Goal: Information Seeking & Learning: Learn about a topic

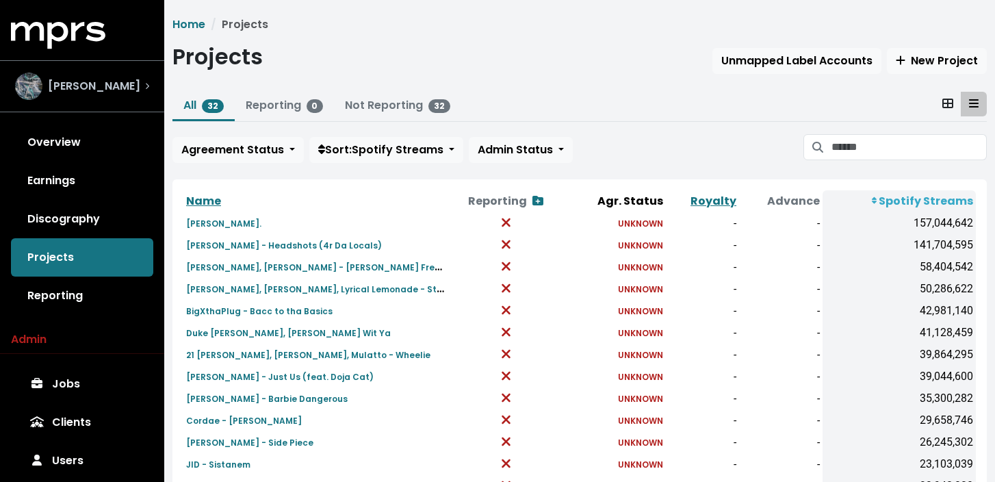
click at [120, 88] on span "[PERSON_NAME]" at bounding box center [94, 86] width 92 height 16
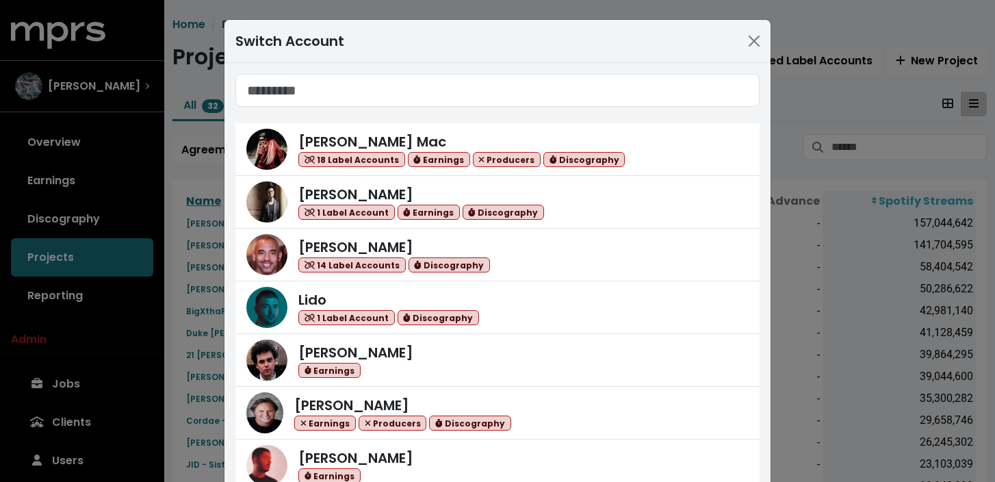
click at [391, 101] on input "Search accounts" at bounding box center [497, 90] width 524 height 33
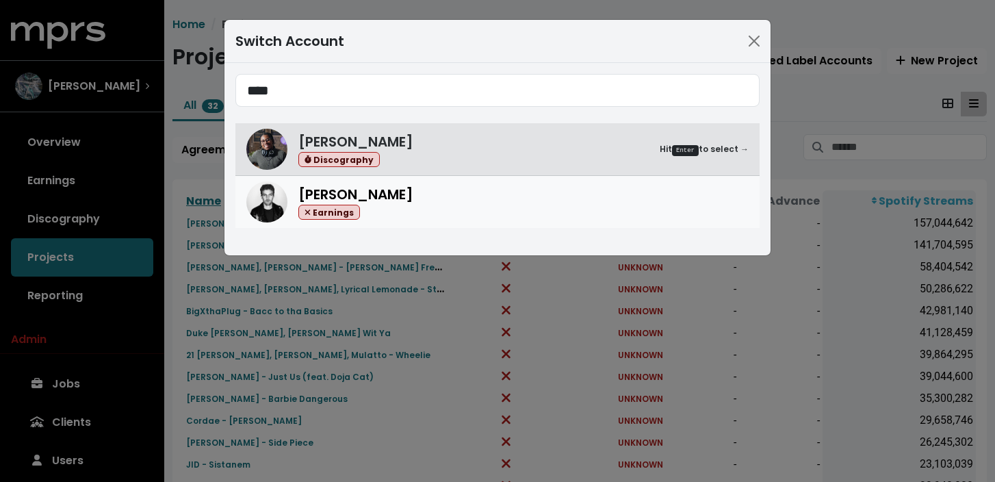
type input "****"
click at [424, 205] on div "[PERSON_NAME] Earnings" at bounding box center [523, 202] width 450 height 36
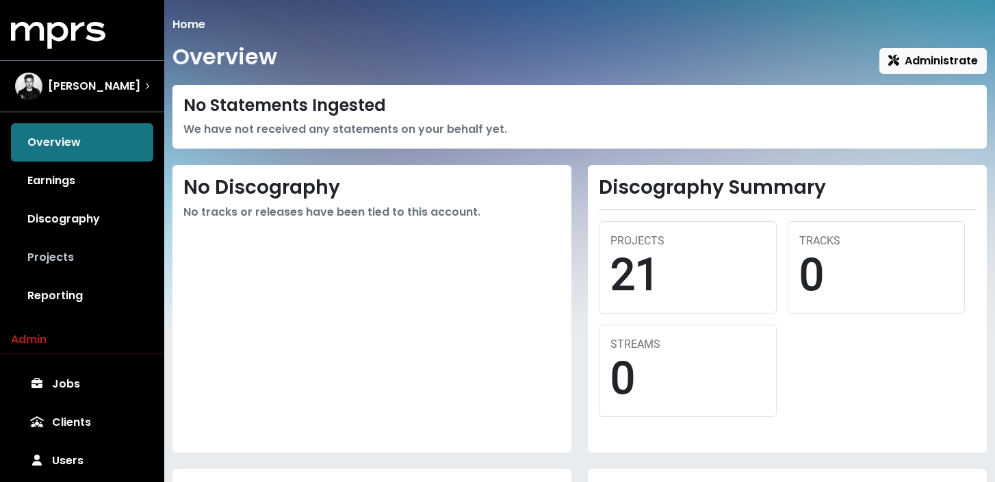
click at [98, 257] on link "Projects" at bounding box center [82, 257] width 142 height 38
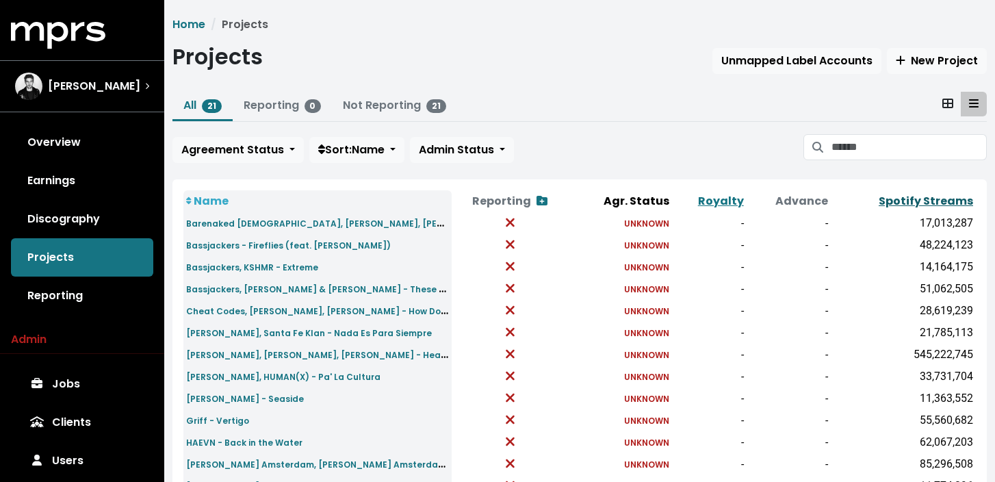
click at [925, 197] on link "Spotify Streams" at bounding box center [926, 201] width 94 height 16
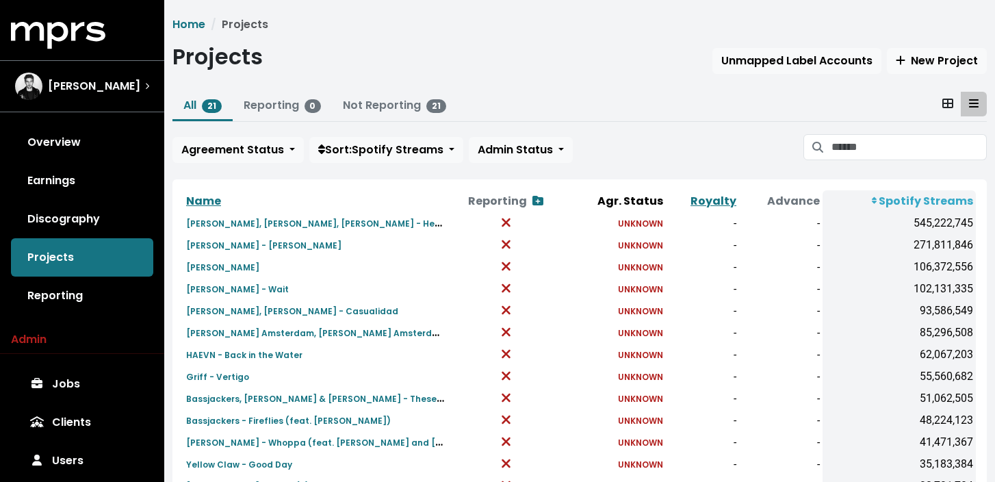
click at [614, 91] on div "Home Projects Projects Unmapped Label Accounts New Project All 21 Reporting 0 N…" at bounding box center [579, 355] width 831 height 678
click at [614, 89] on div "Home Projects Projects Unmapped Label Accounts New Project All 21 Reporting 0 N…" at bounding box center [579, 355] width 831 height 678
click at [439, 74] on div "Projects Unmapped Label Accounts New Project" at bounding box center [579, 59] width 815 height 31
click at [128, 86] on div "[PERSON_NAME]" at bounding box center [82, 86] width 134 height 27
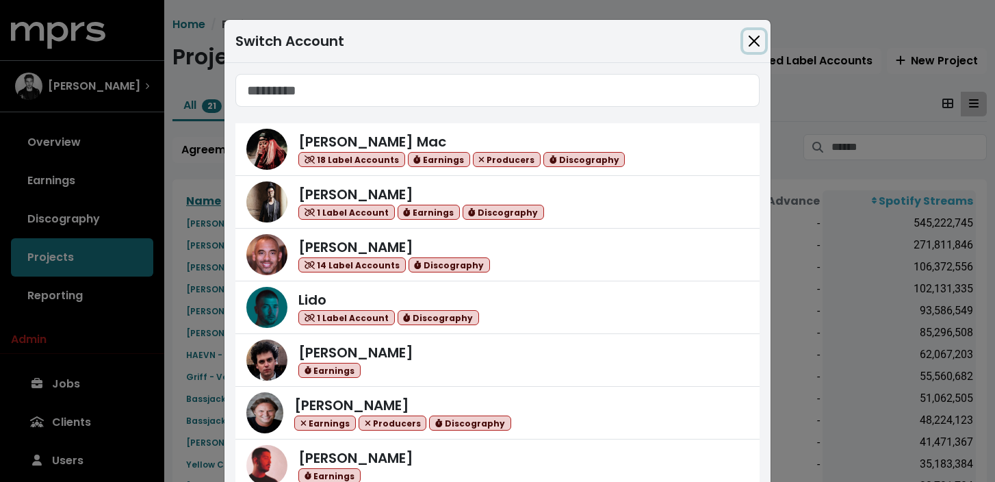
click at [750, 38] on button "Close" at bounding box center [754, 41] width 22 height 22
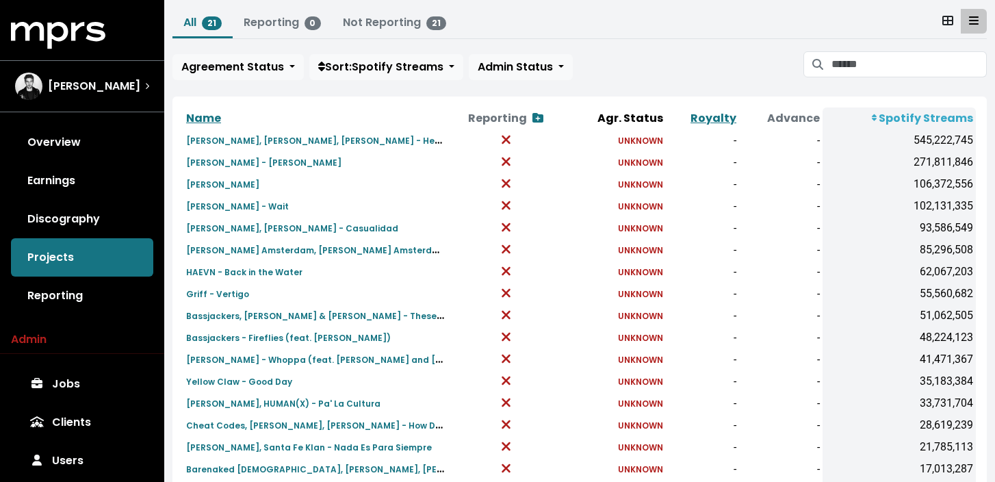
scroll to position [57, 0]
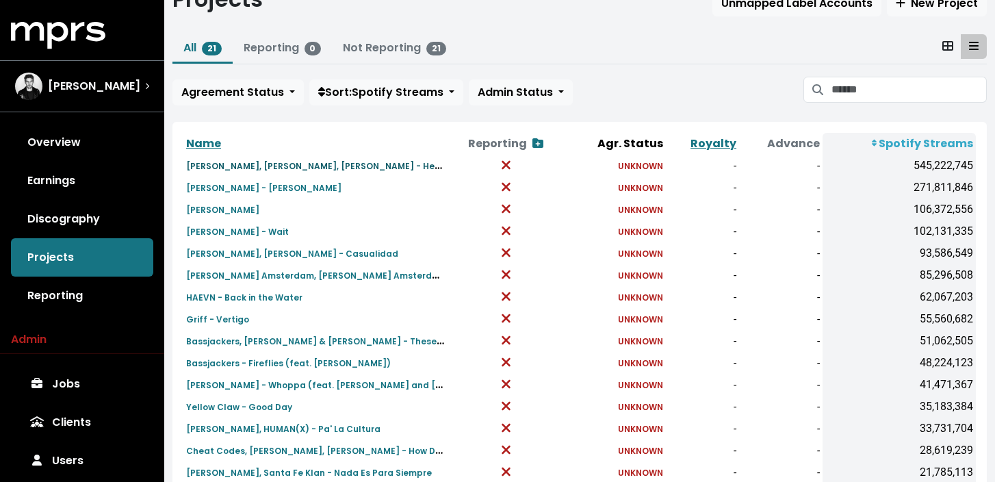
click at [304, 167] on small "[PERSON_NAME], [PERSON_NAME], [PERSON_NAME] - Heartbreak Anthem" at bounding box center [348, 165] width 325 height 16
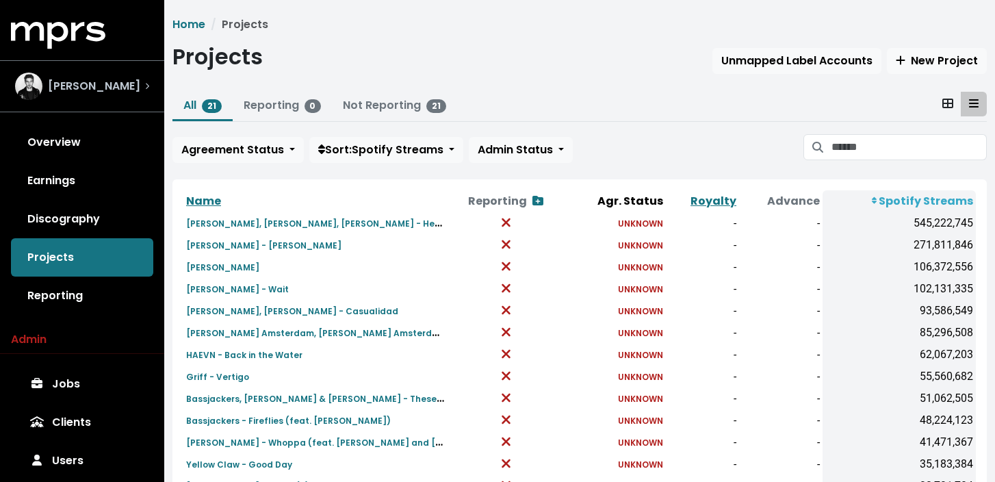
click at [101, 81] on span "[PERSON_NAME]" at bounding box center [94, 86] width 92 height 16
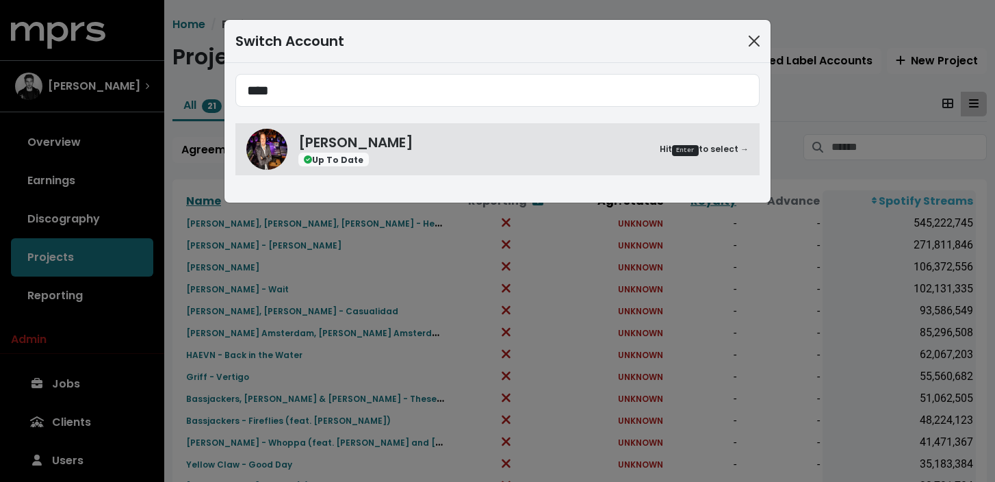
type input "****"
click at [748, 41] on button "Close" at bounding box center [754, 41] width 22 height 22
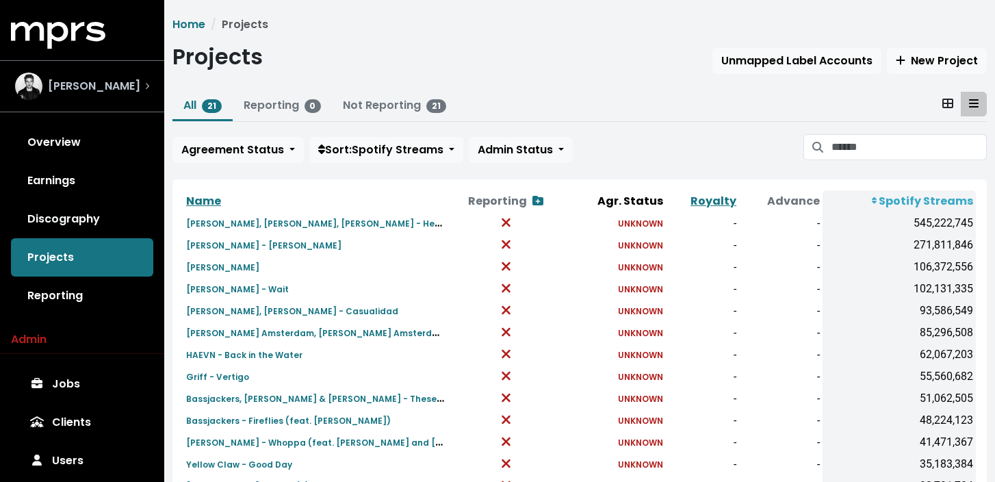
click at [123, 81] on span "[PERSON_NAME]" at bounding box center [94, 86] width 92 height 16
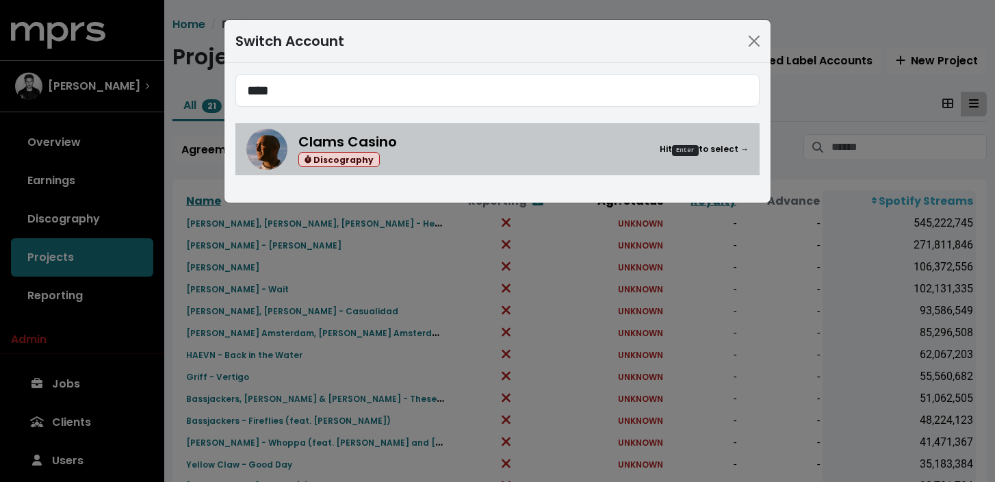
type input "****"
click at [452, 147] on div "Clams Casino Discography Hit Enter to select →" at bounding box center [523, 149] width 450 height 36
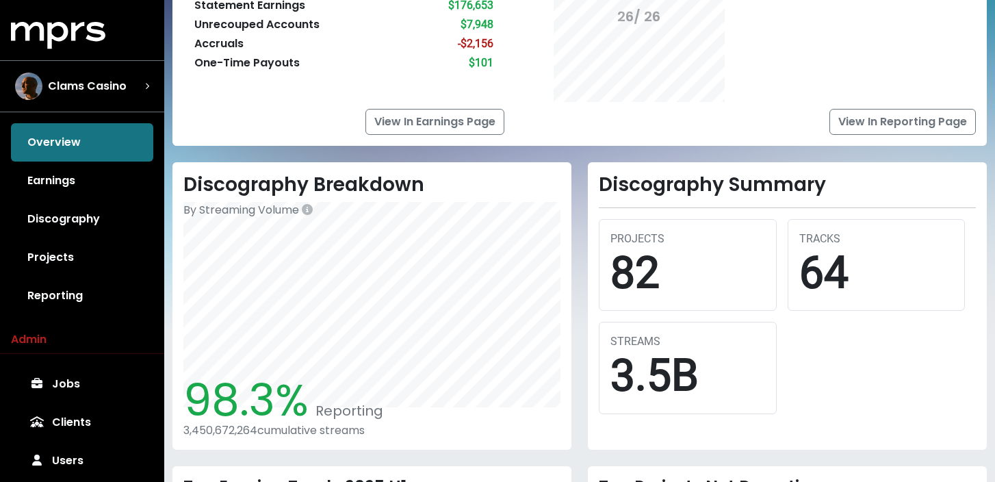
scroll to position [136, 0]
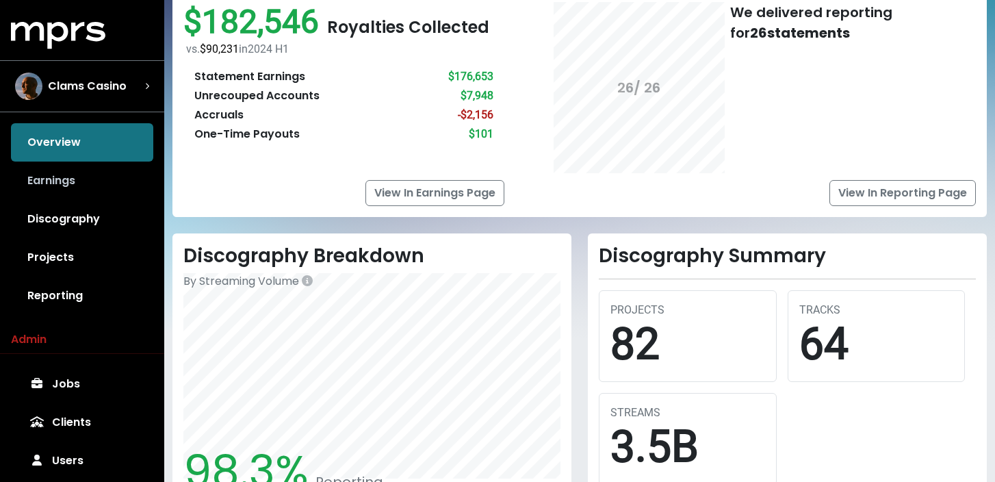
click at [85, 181] on link "Earnings" at bounding box center [82, 181] width 142 height 38
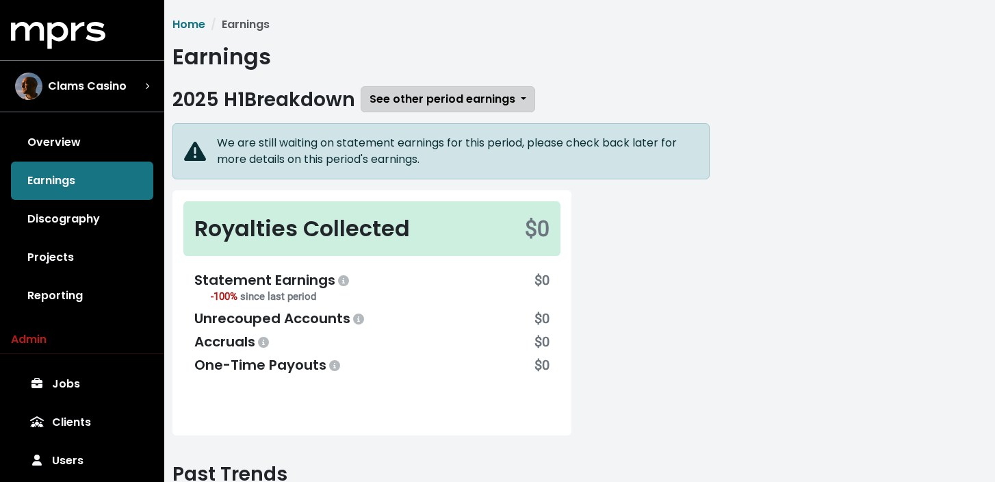
click at [440, 91] on span "See other period earnings" at bounding box center [443, 99] width 146 height 16
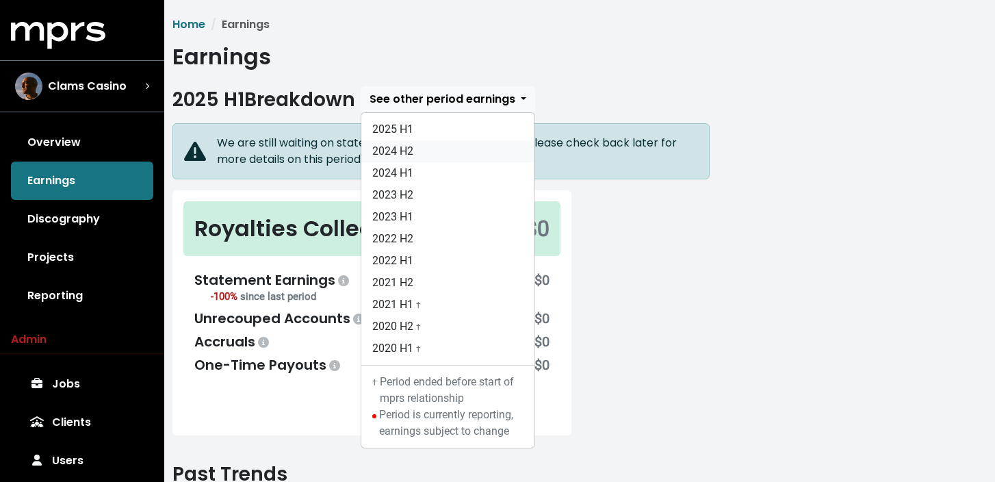
click at [434, 144] on link "2024 H2" at bounding box center [447, 151] width 173 height 22
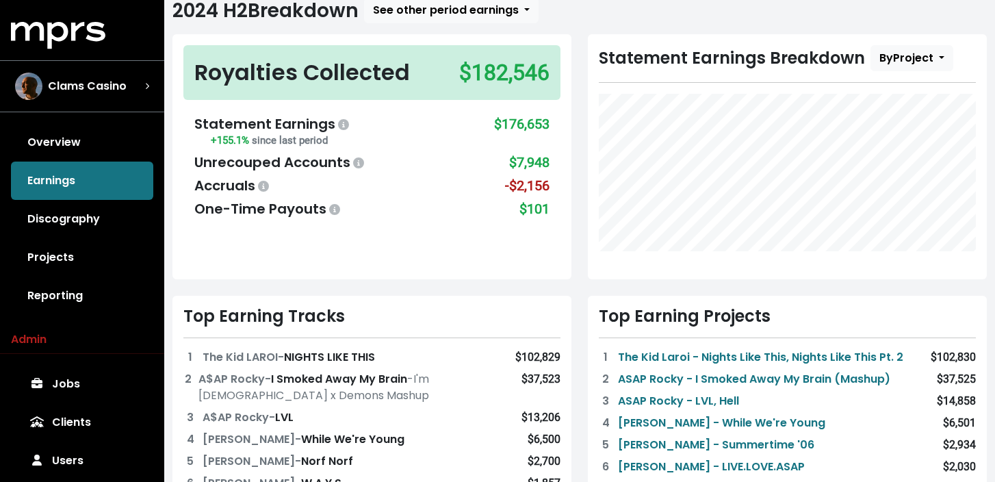
scroll to position [91, 0]
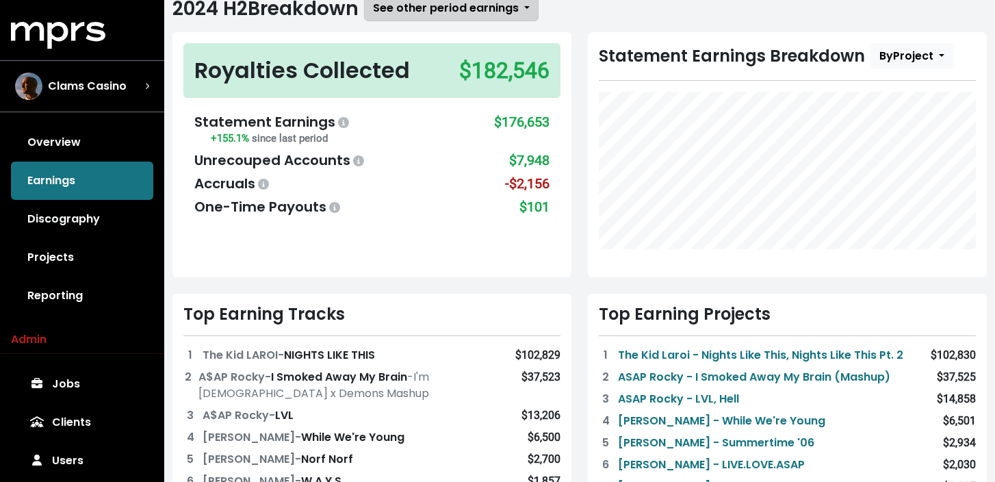
click at [434, 5] on span "See other period earnings" at bounding box center [446, 8] width 146 height 16
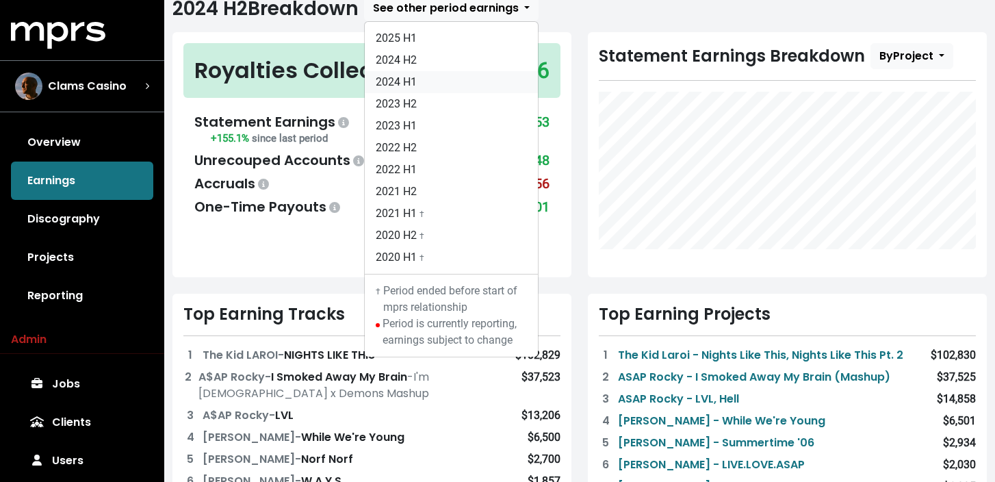
click at [455, 73] on link "2024 H1" at bounding box center [451, 82] width 173 height 22
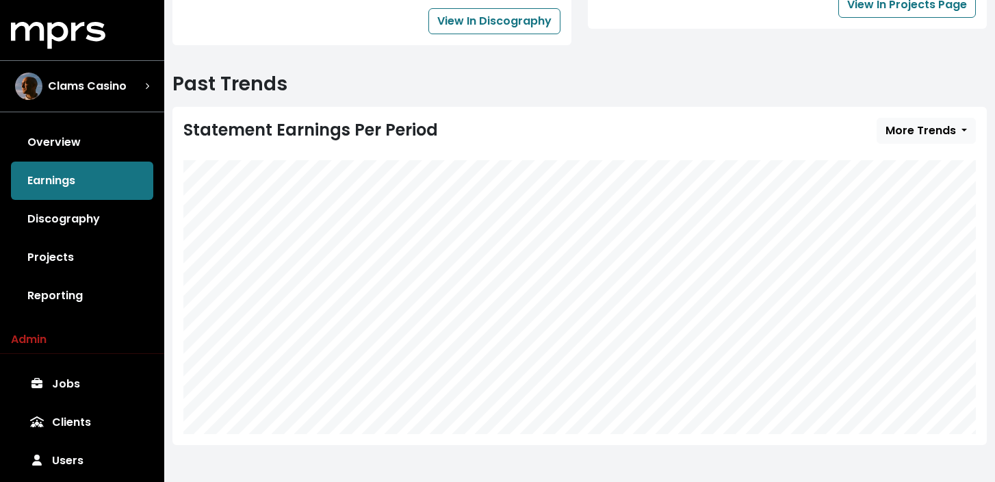
scroll to position [678, 0]
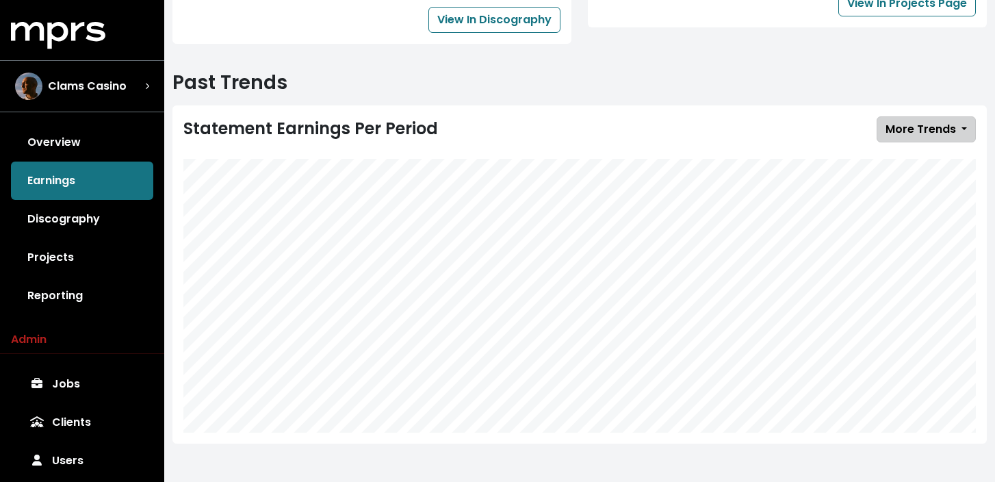
click at [904, 137] on button "More Trends" at bounding box center [926, 129] width 99 height 26
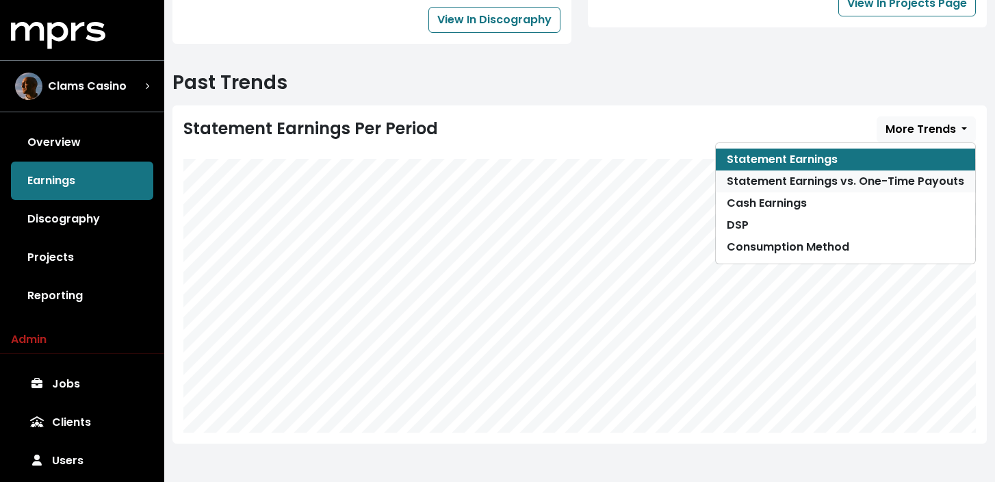
click at [898, 184] on link "Statement Earnings vs. One-Time Payouts" at bounding box center [845, 181] width 259 height 22
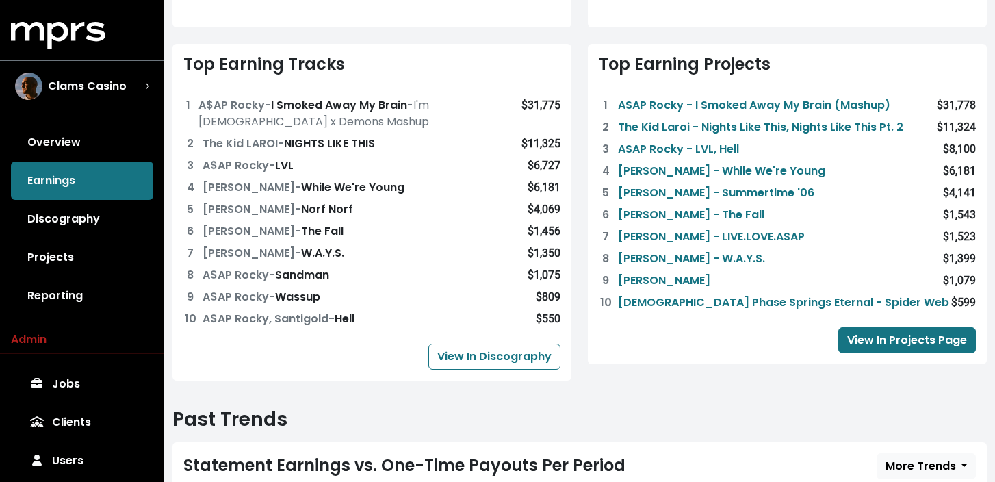
scroll to position [329, 0]
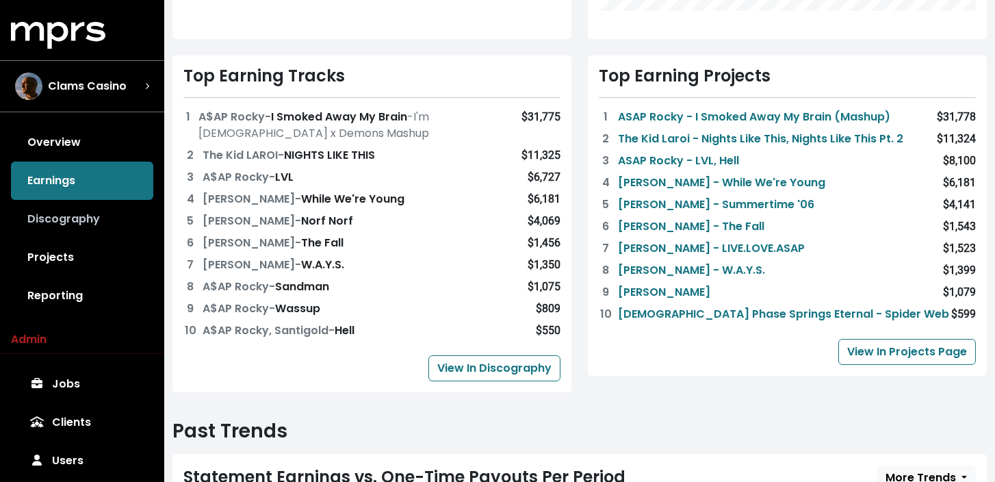
click at [119, 215] on link "Discography" at bounding box center [82, 219] width 142 height 38
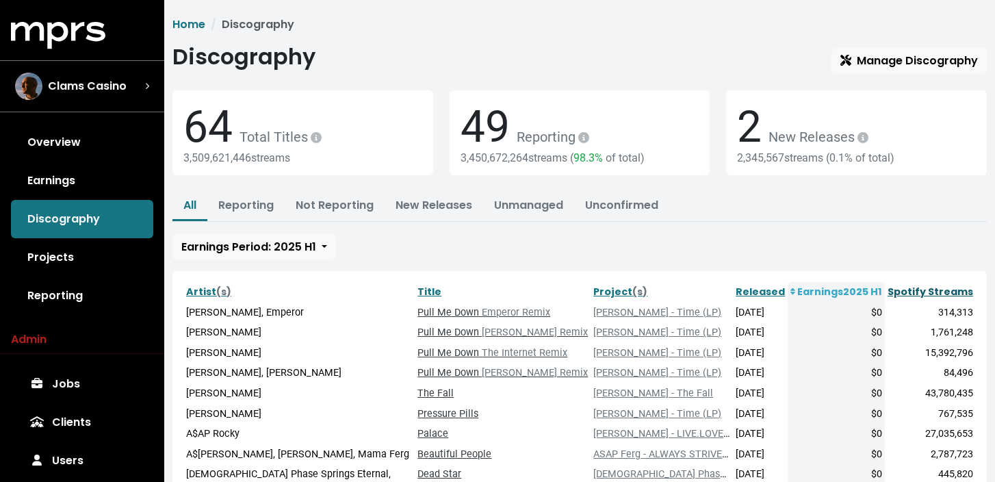
click at [926, 292] on link "Spotify Streams" at bounding box center [931, 292] width 86 height 14
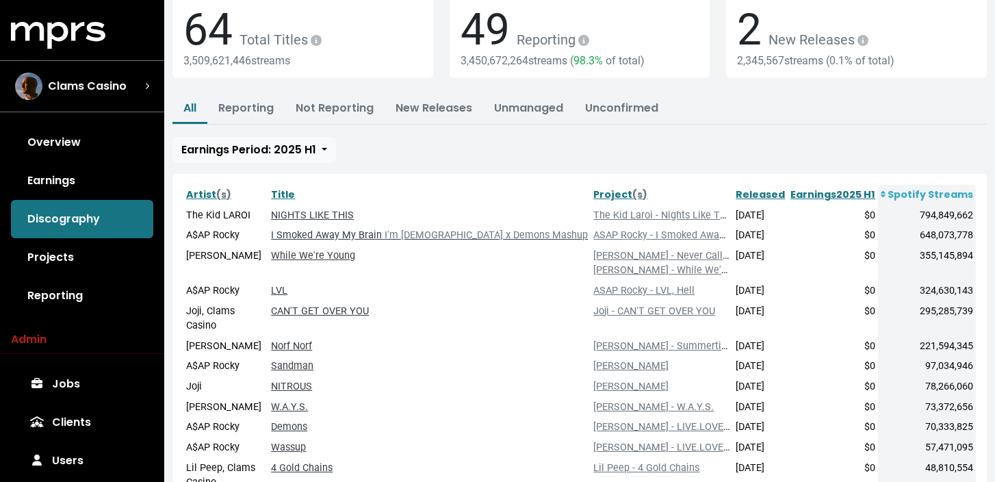
scroll to position [107, 0]
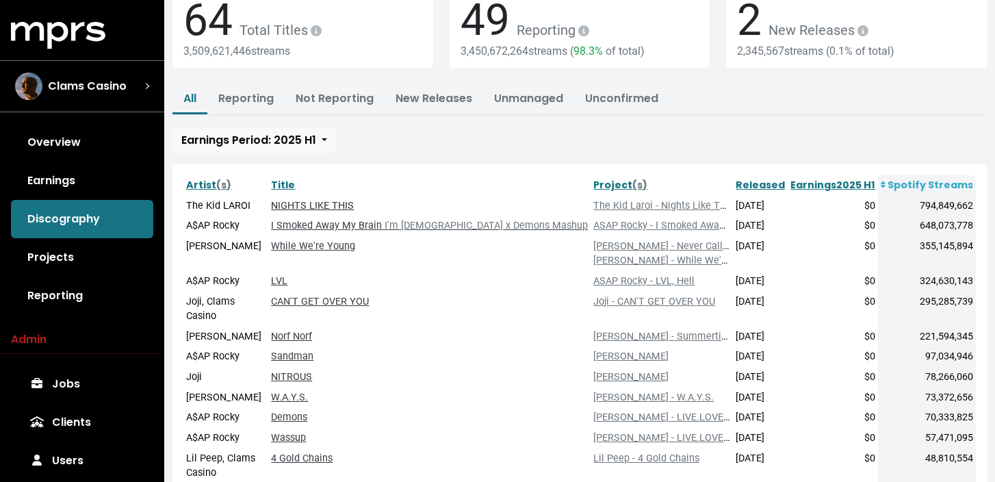
click at [354, 201] on link "NIGHTS LIKE THIS" at bounding box center [312, 206] width 83 height 12
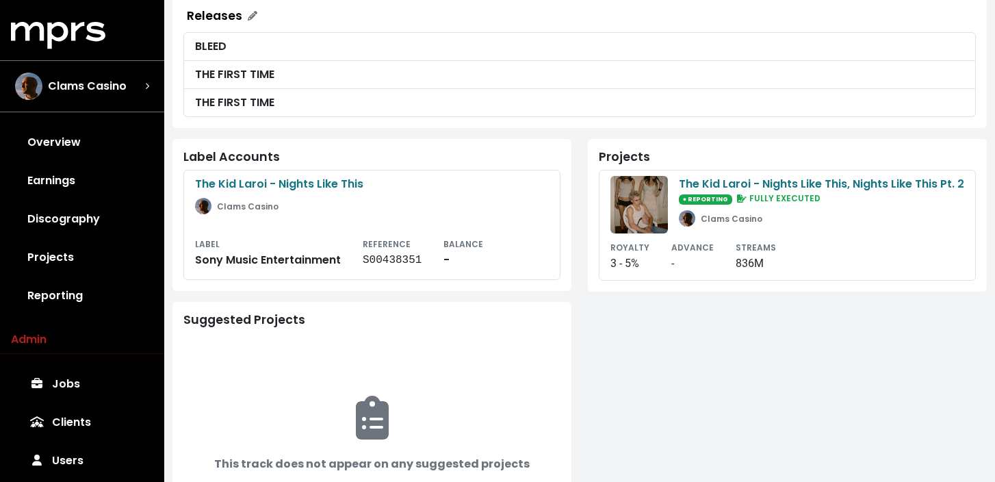
scroll to position [374, 0]
